Goal: Task Accomplishment & Management: Manage account settings

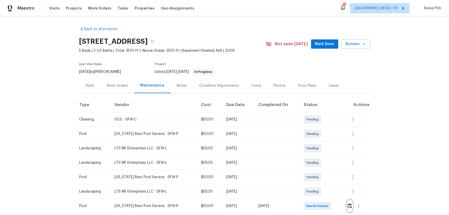
click at [320, 142] on img "button" at bounding box center [350, 205] width 4 height 5
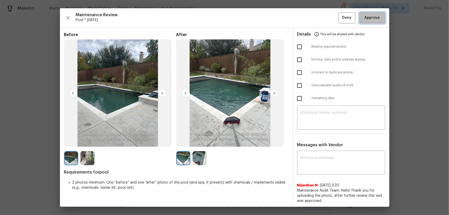
click at [320, 18] on span "Approve" at bounding box center [372, 18] width 15 height 6
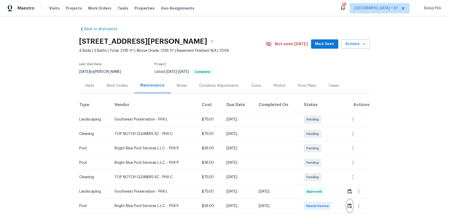
click at [320, 142] on img "button" at bounding box center [350, 205] width 4 height 5
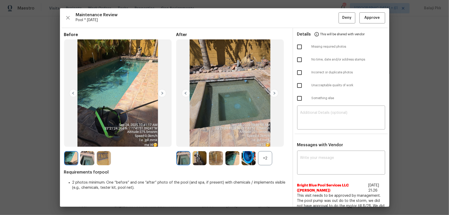
click at [265, 142] on div "+2" at bounding box center [265, 158] width 14 height 14
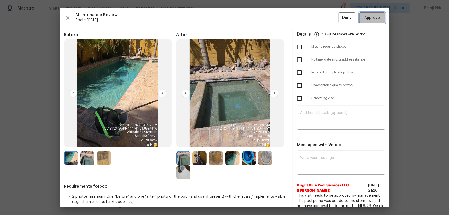
click at [320, 20] on span "Approve" at bounding box center [372, 18] width 15 height 6
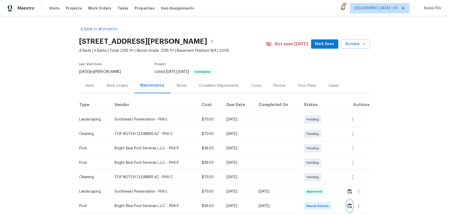
scroll to position [0, 0]
